Goal: Find specific page/section: Find specific page/section

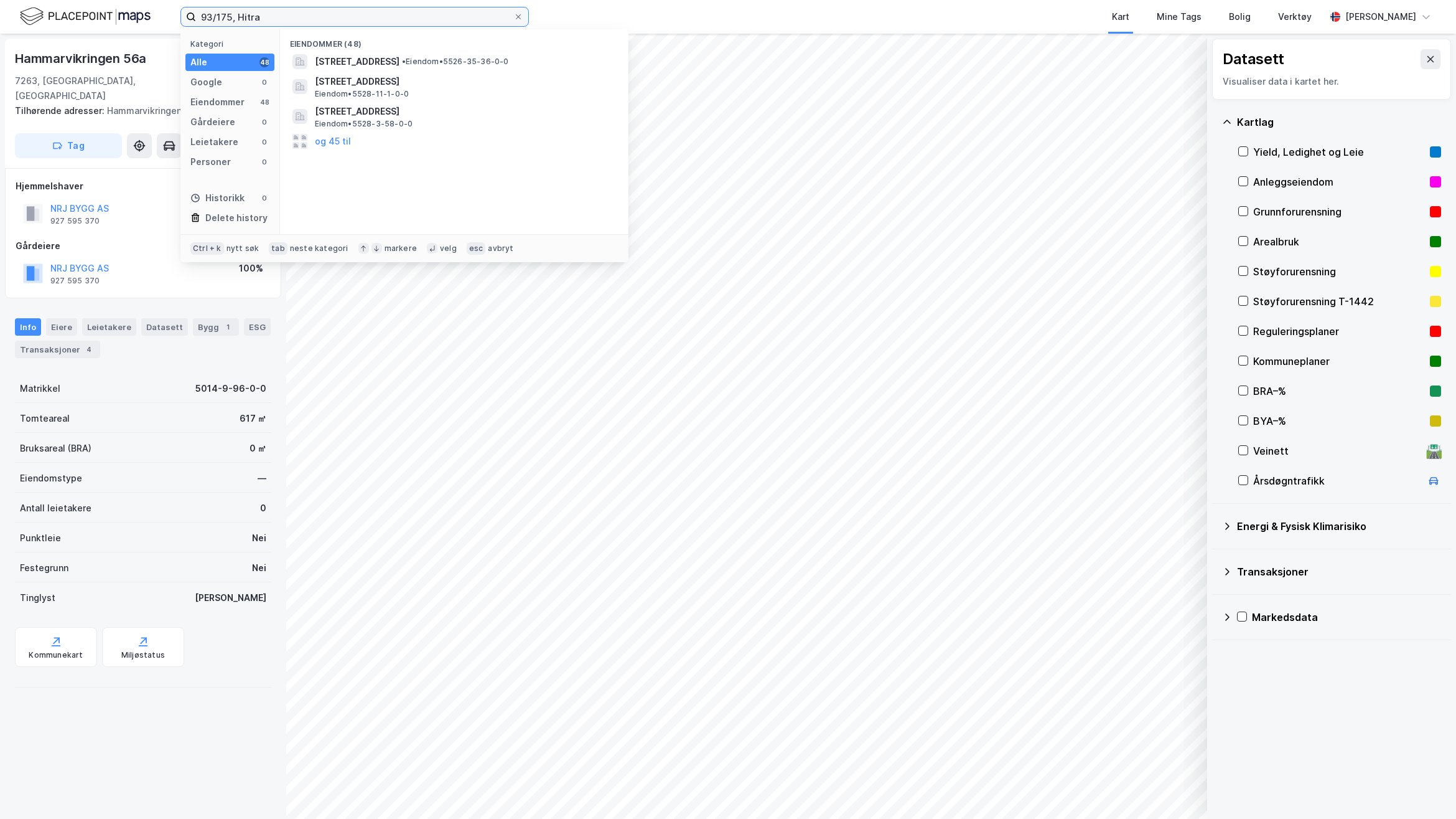
type input "93/175, Hitra"
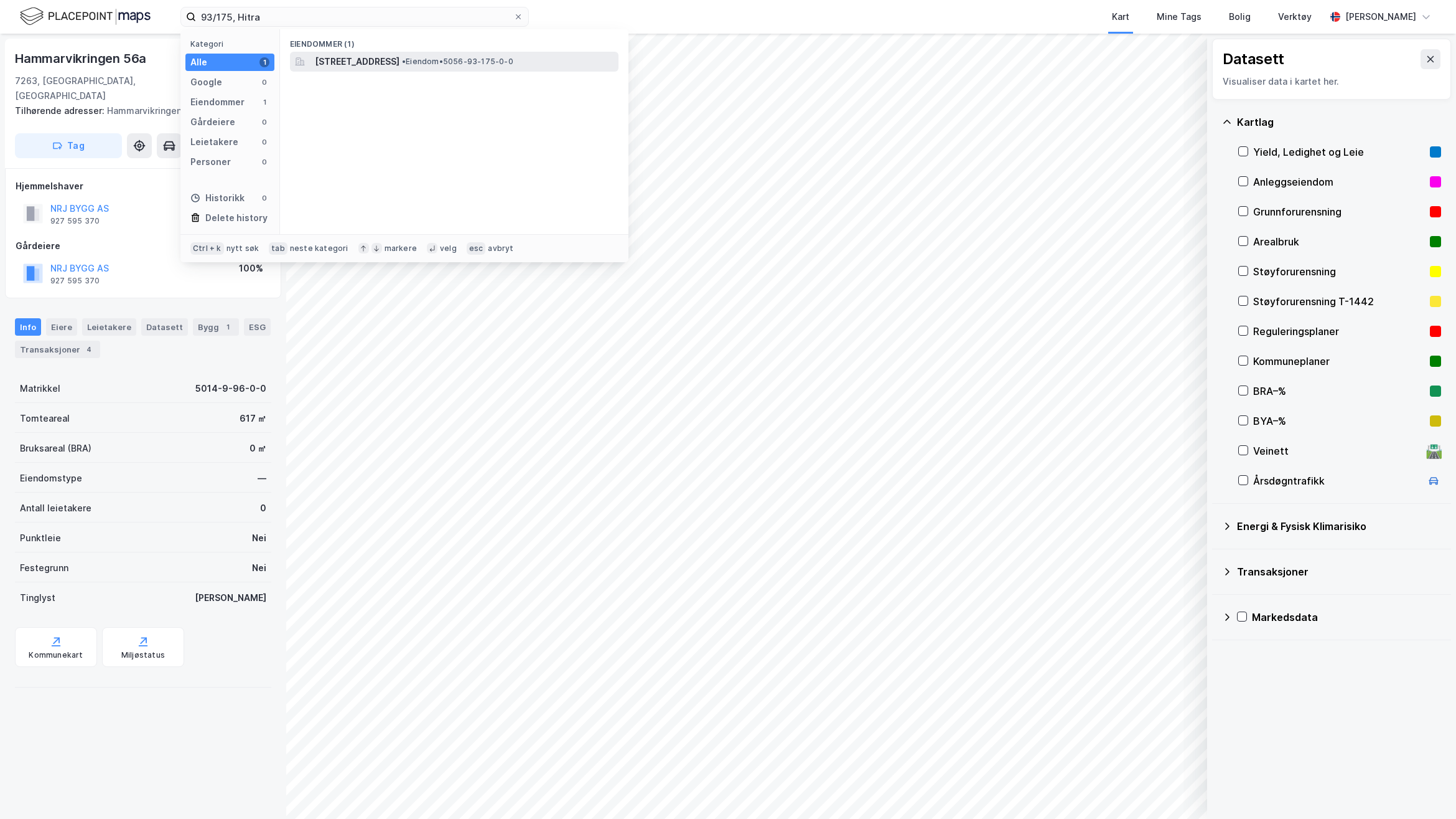
click at [383, 57] on span "[STREET_ADDRESS]" at bounding box center [357, 62] width 85 height 15
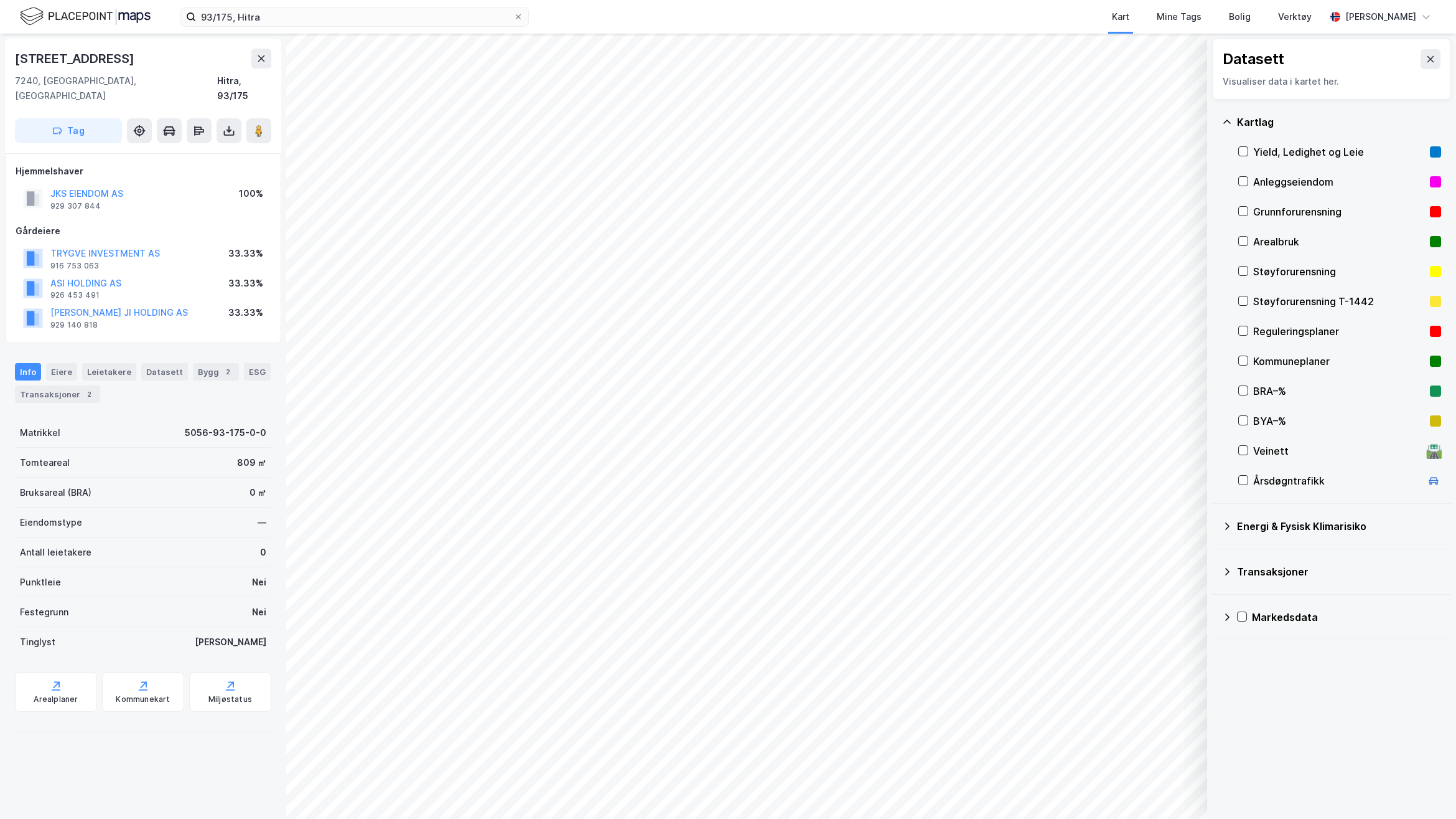
click at [173, 779] on div "[STREET_ADDRESS] Hjemmelshaver JKS EIENDOM AS 929 307 844 100% Gårdeiere TRYGVE…" at bounding box center [143, 426] width 286 height 785
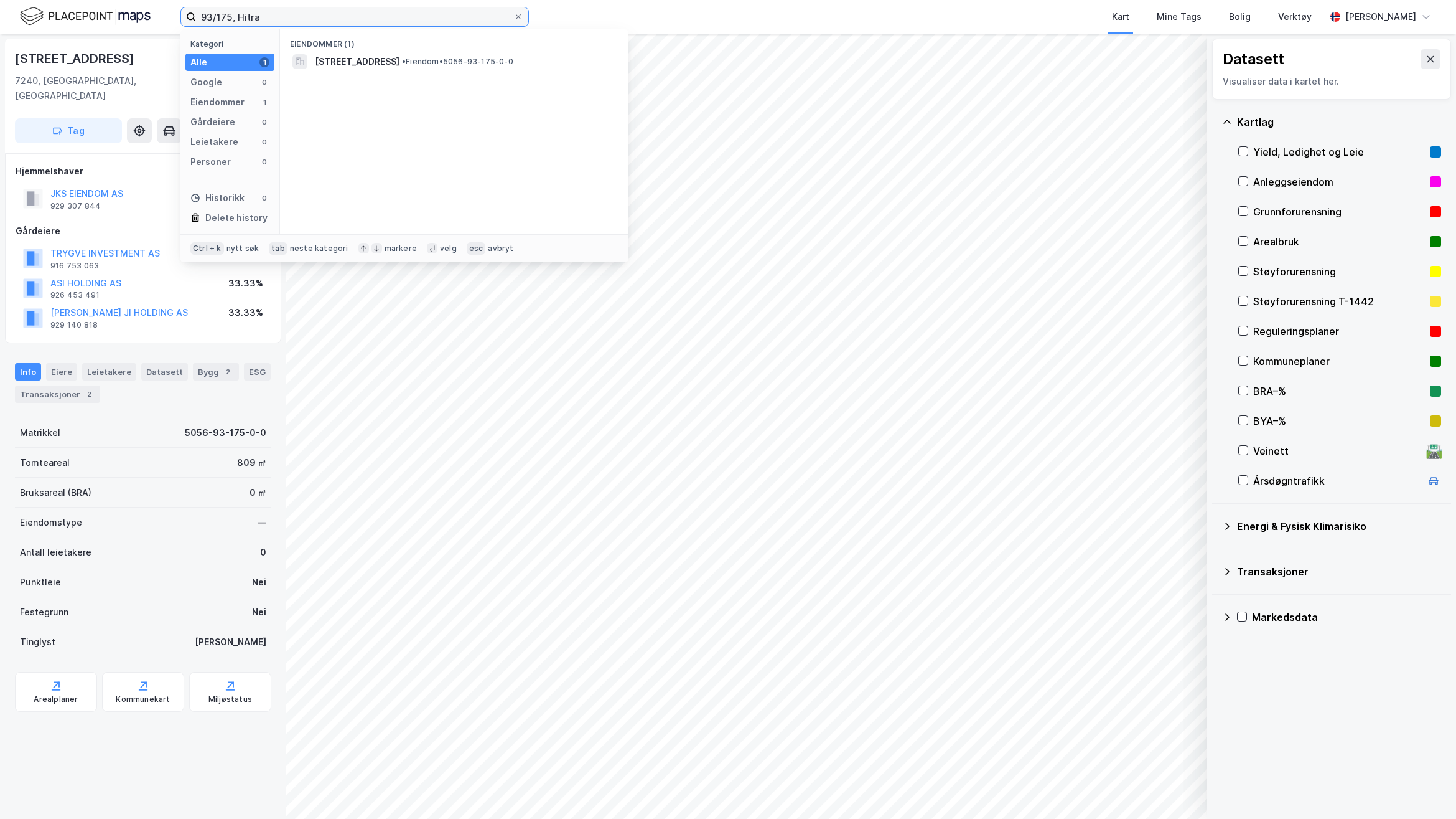
drag, startPoint x: 206, startPoint y: 23, endPoint x: 150, endPoint y: 20, distance: 56.1
click at [150, 20] on div "93/175, Hitra Kategori Alle 1 Google 0 Eiendommer 1 Gårdeiere 0 Leietakere 0 Pe…" at bounding box center [728, 17] width 1456 height 34
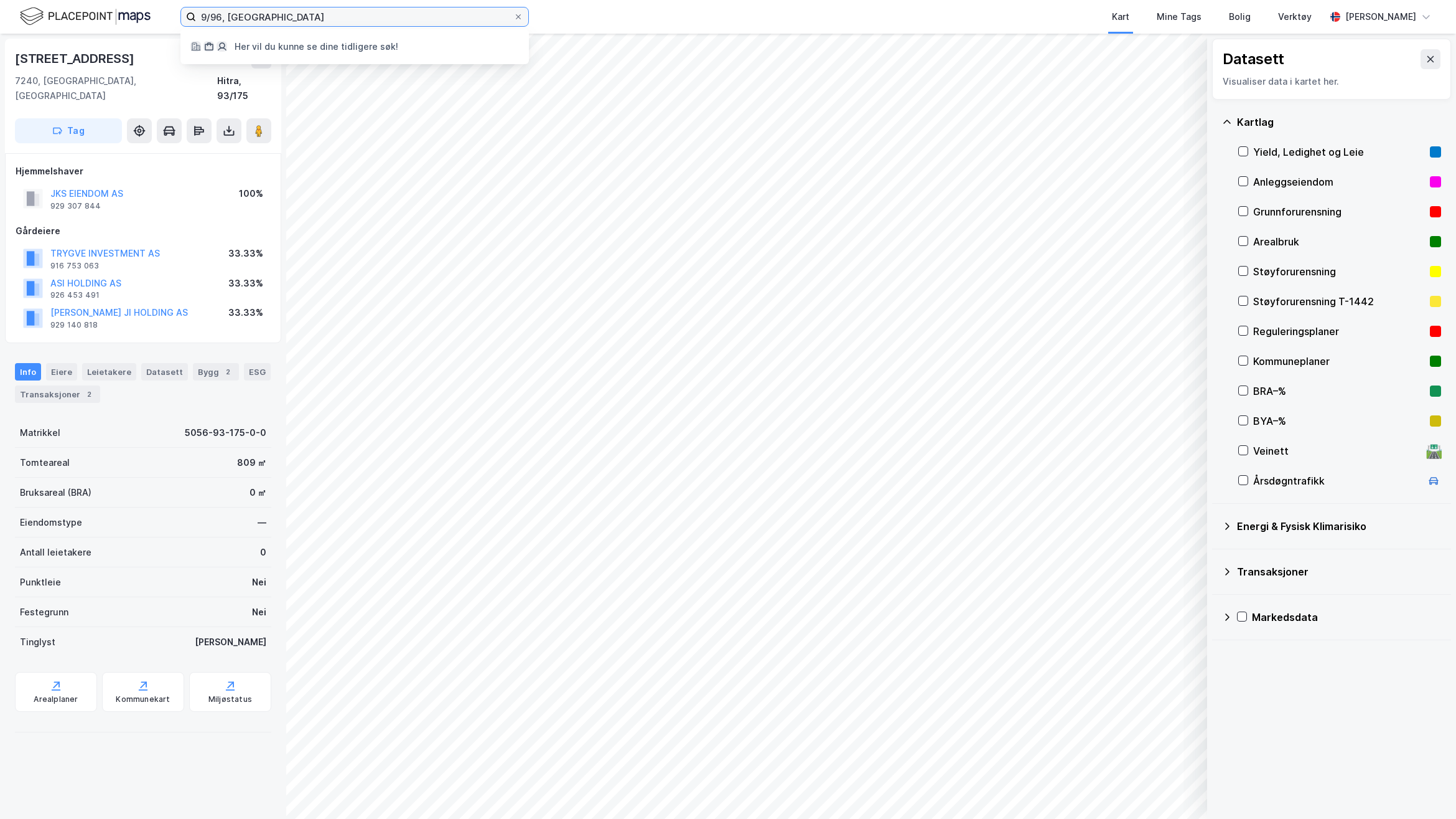
type input "9/96, [GEOGRAPHIC_DATA]"
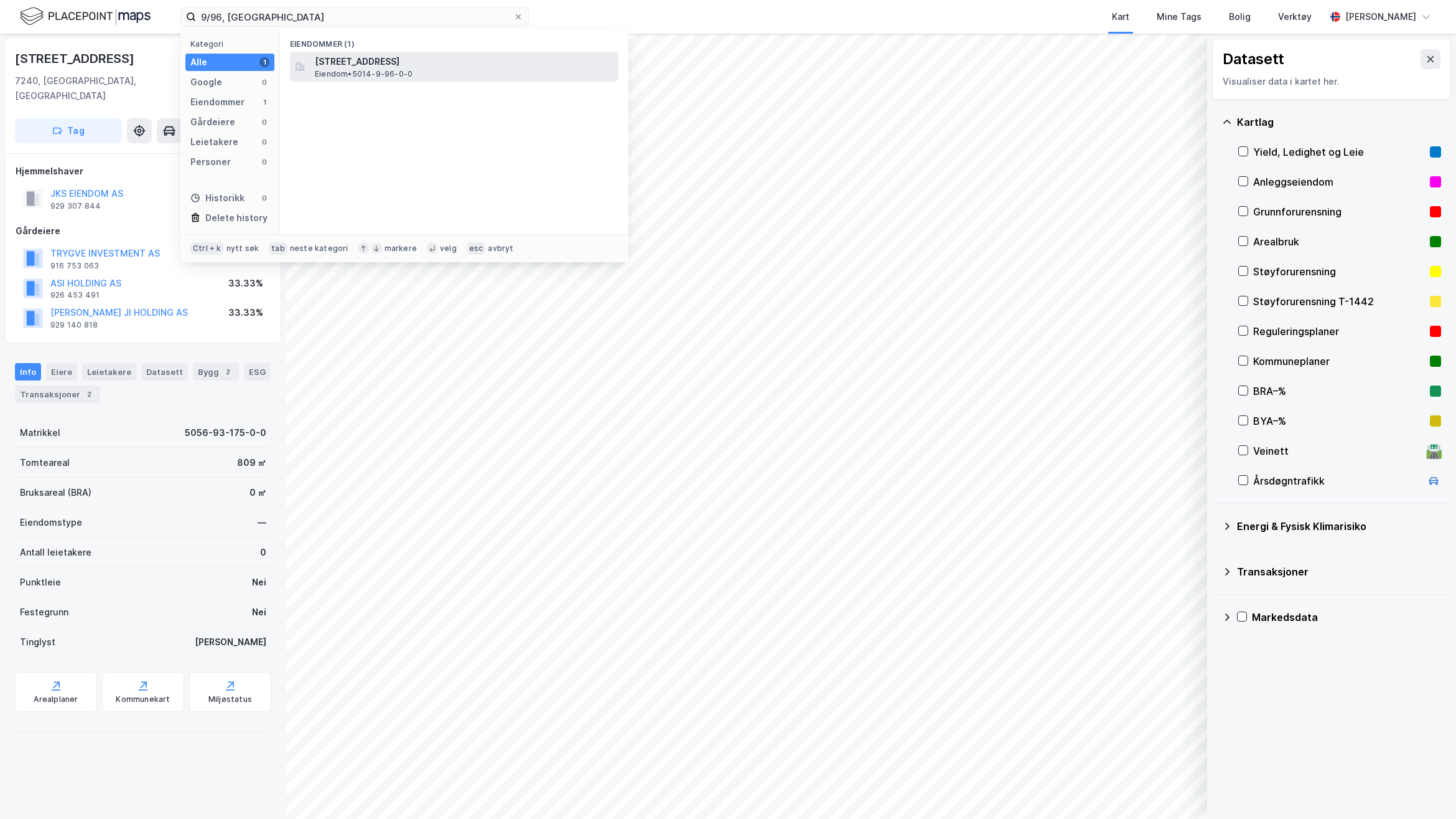
click at [439, 66] on span "[STREET_ADDRESS]" at bounding box center [463, 62] width 298 height 15
